Goal: Navigation & Orientation: Find specific page/section

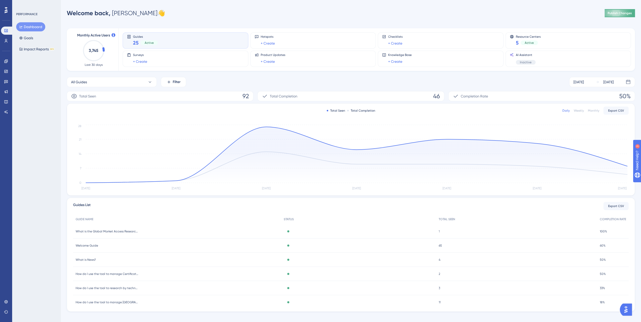
click at [610, 11] on button "Publish Changes" at bounding box center [620, 13] width 30 height 8
click at [7, 58] on link at bounding box center [6, 61] width 4 height 8
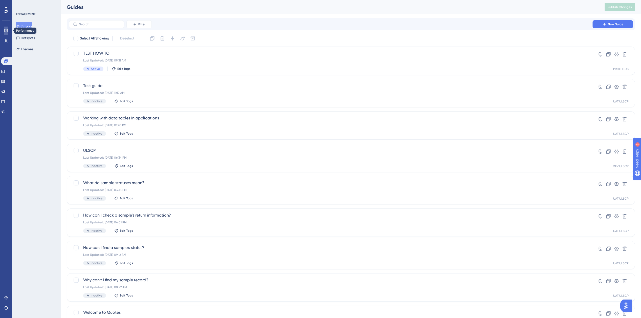
click at [5, 28] on link at bounding box center [6, 31] width 4 height 8
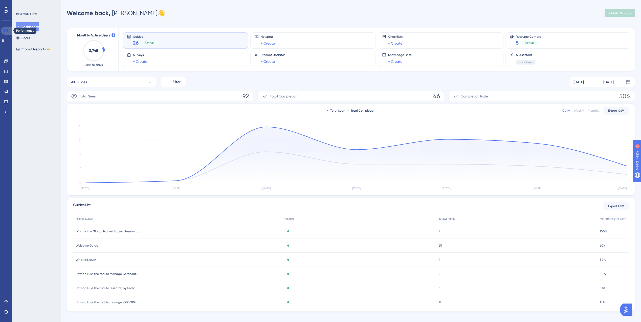
click at [7, 30] on icon at bounding box center [5, 30] width 3 height 3
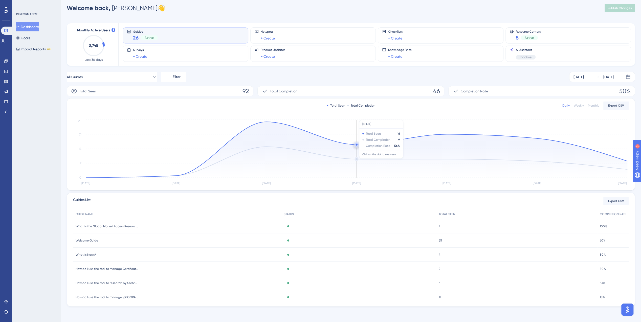
scroll to position [6, 0]
